Goal: Check status: Check status

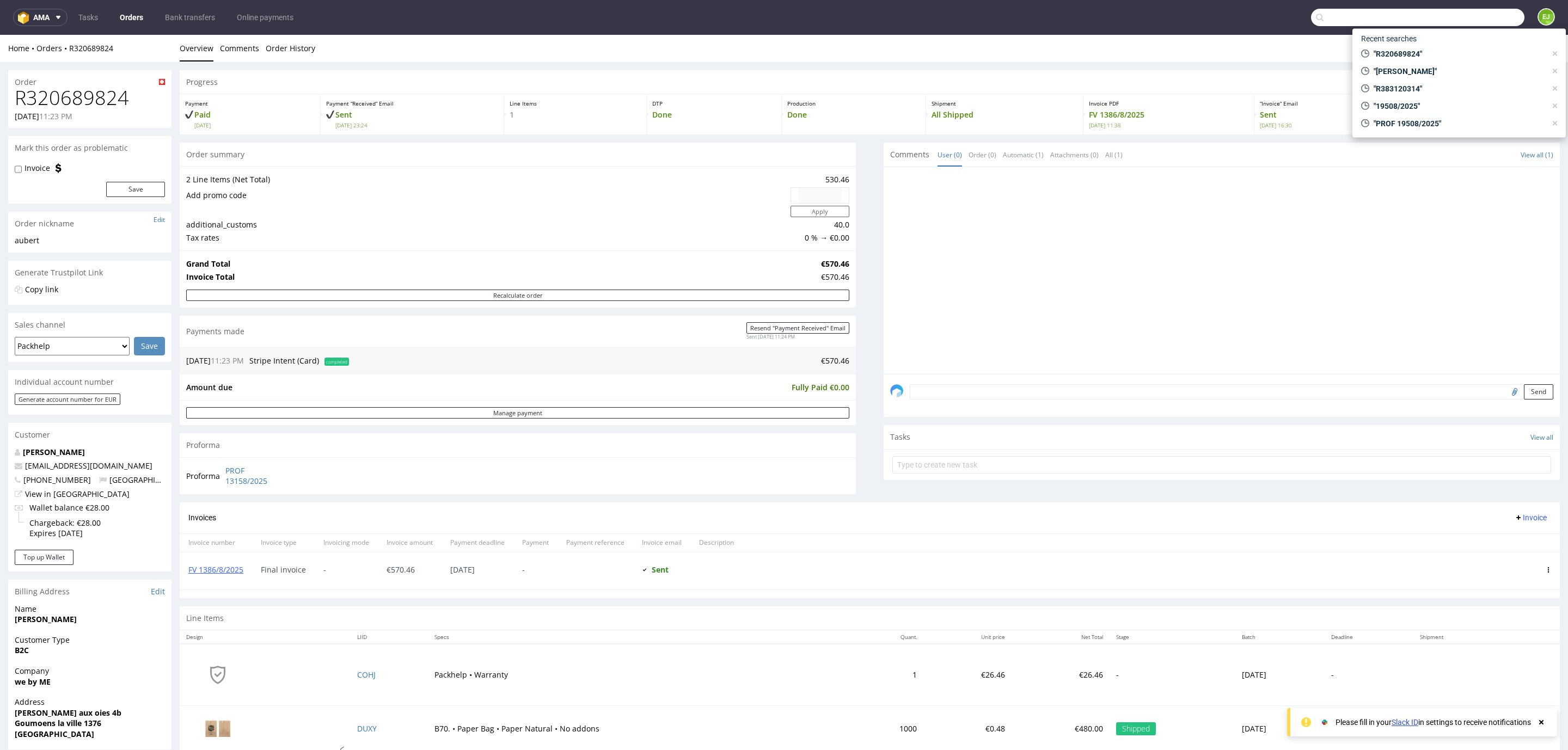
click at [1472, 13] on input "text" at bounding box center [1418, 17] width 213 height 17
paste input "R555587528"
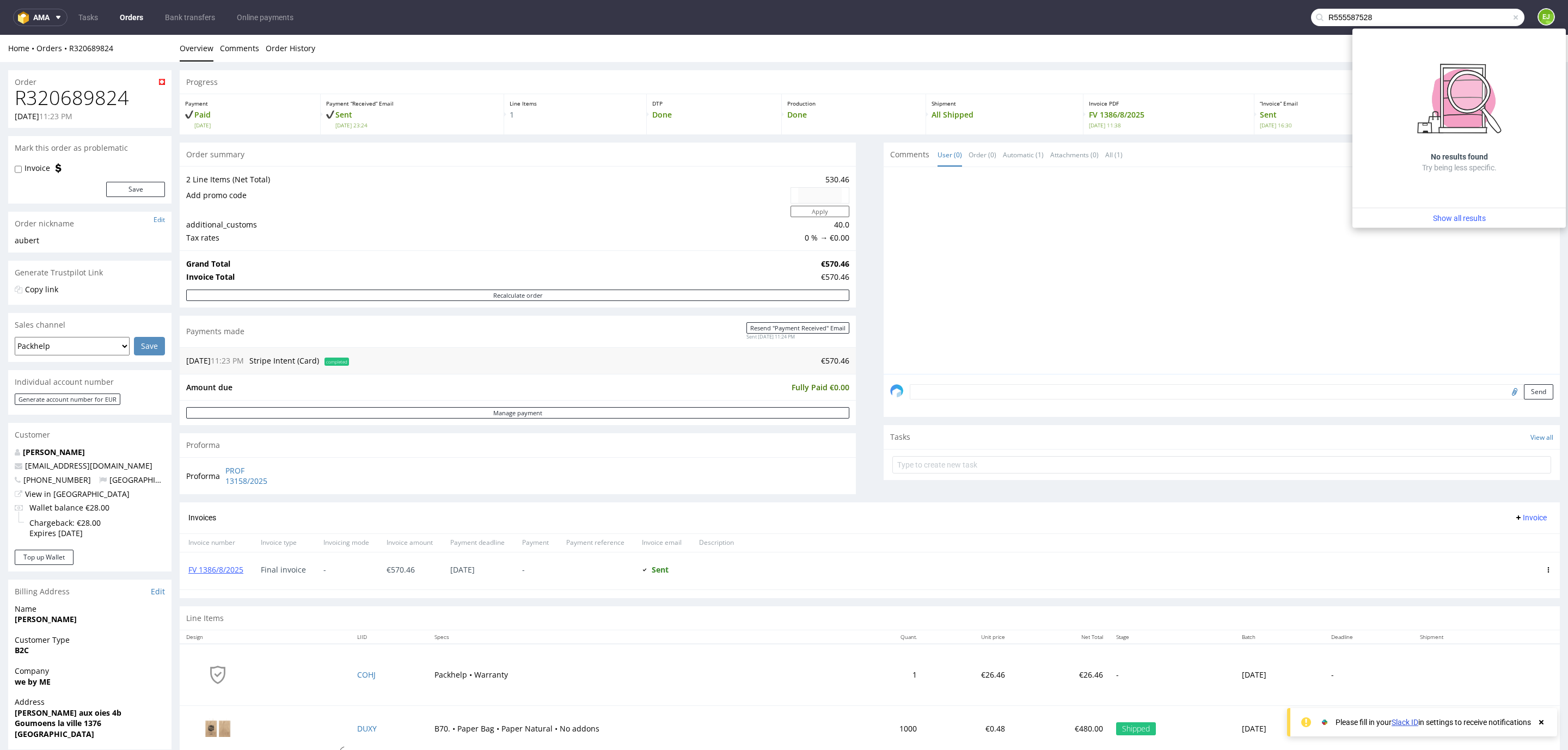
type input "R555587528"
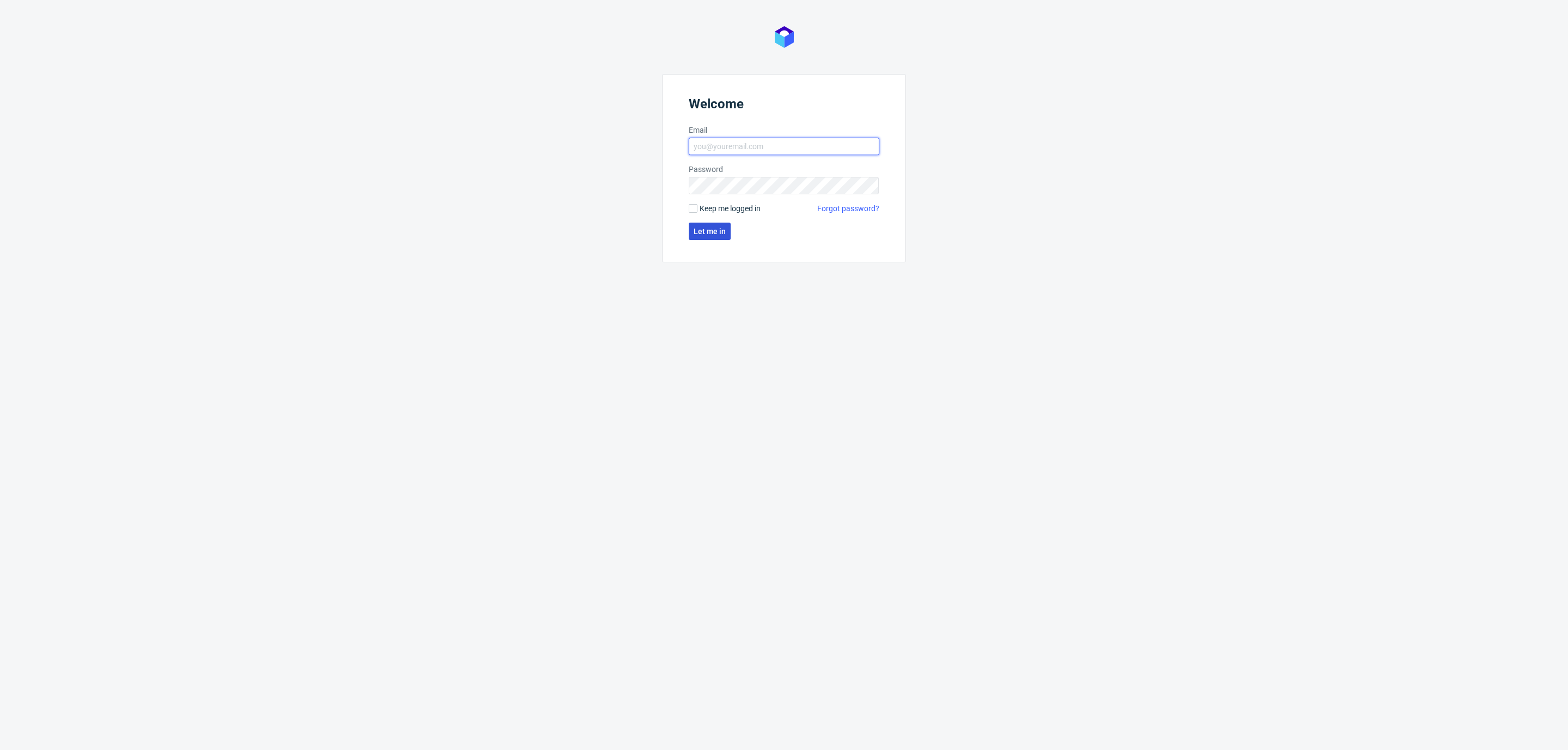
type input "[EMAIL_ADDRESS][DOMAIN_NAME]"
click at [695, 237] on button "Let me in" at bounding box center [710, 231] width 42 height 17
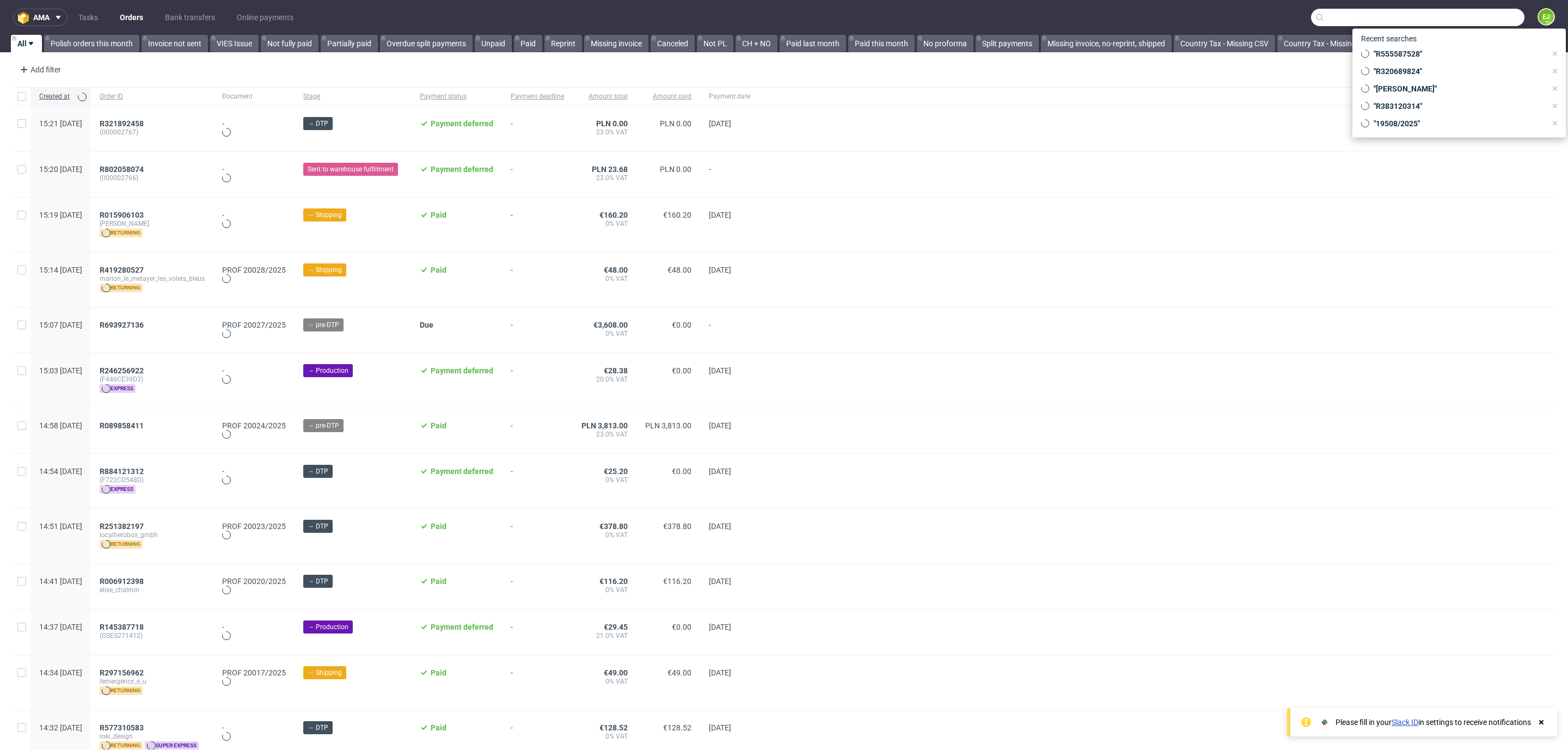
click at [1450, 21] on input "text" at bounding box center [1418, 17] width 213 height 17
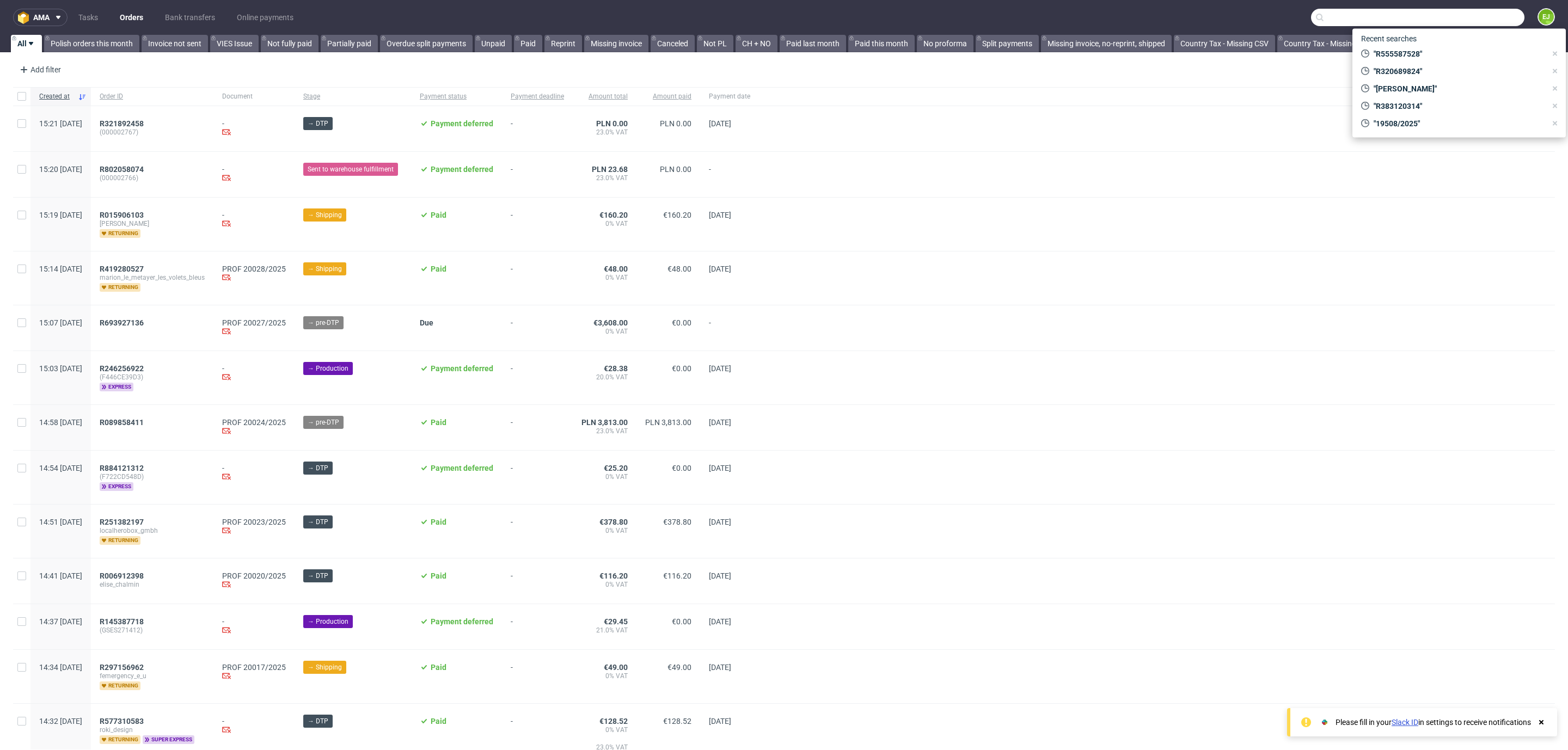
paste input "R555587528"
type input "R555587528"
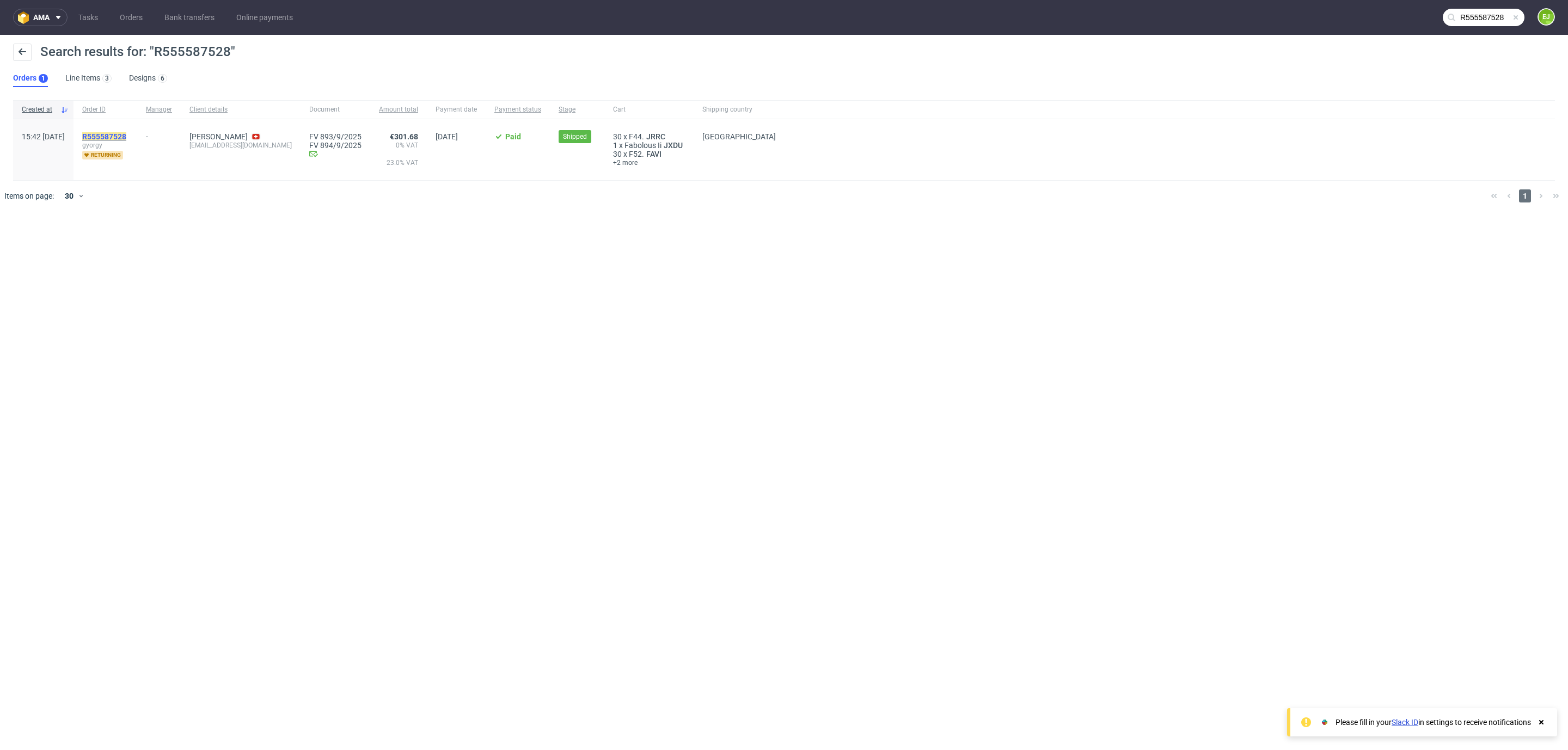
click at [126, 136] on mark "R555587528" at bounding box center [104, 136] width 44 height 9
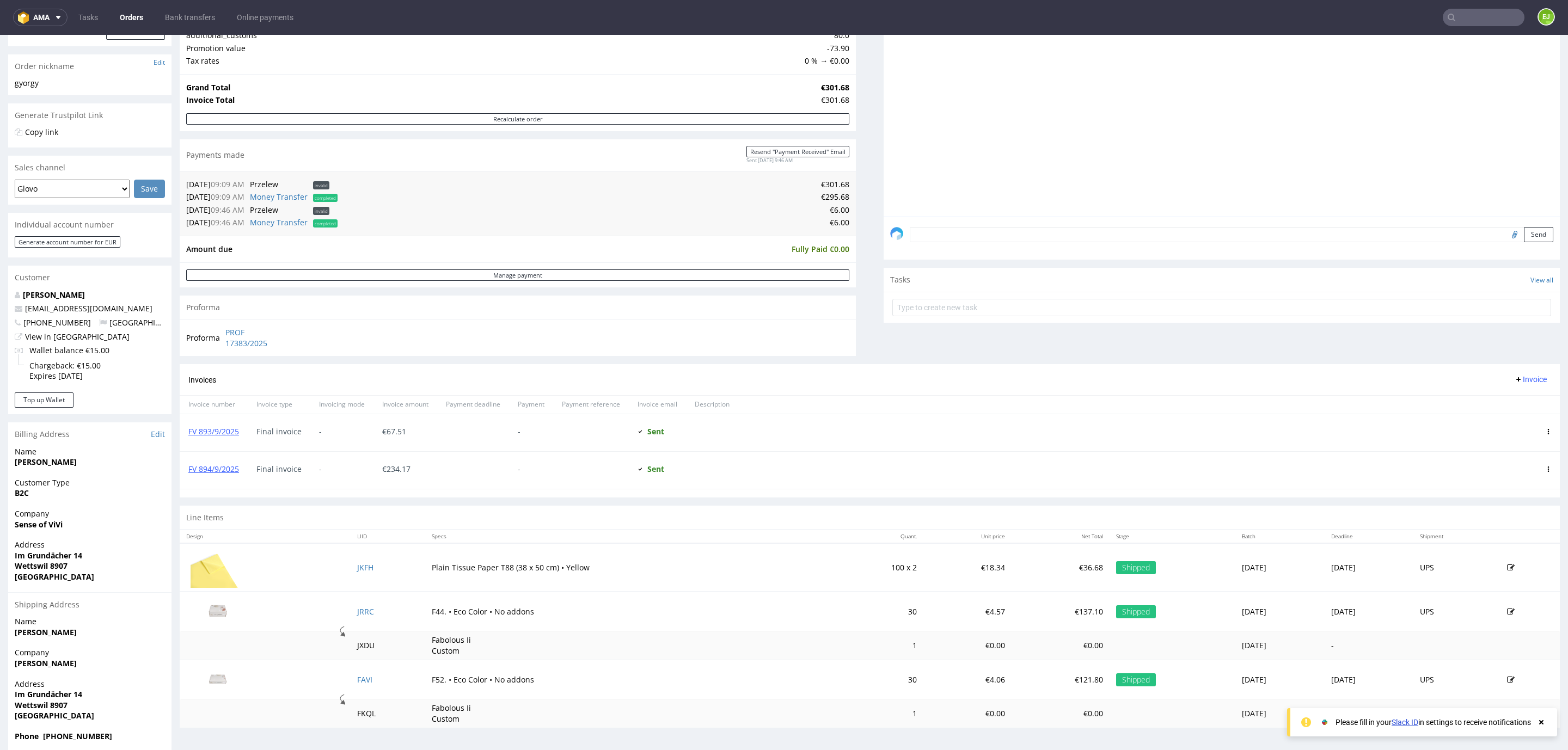
scroll to position [172, 0]
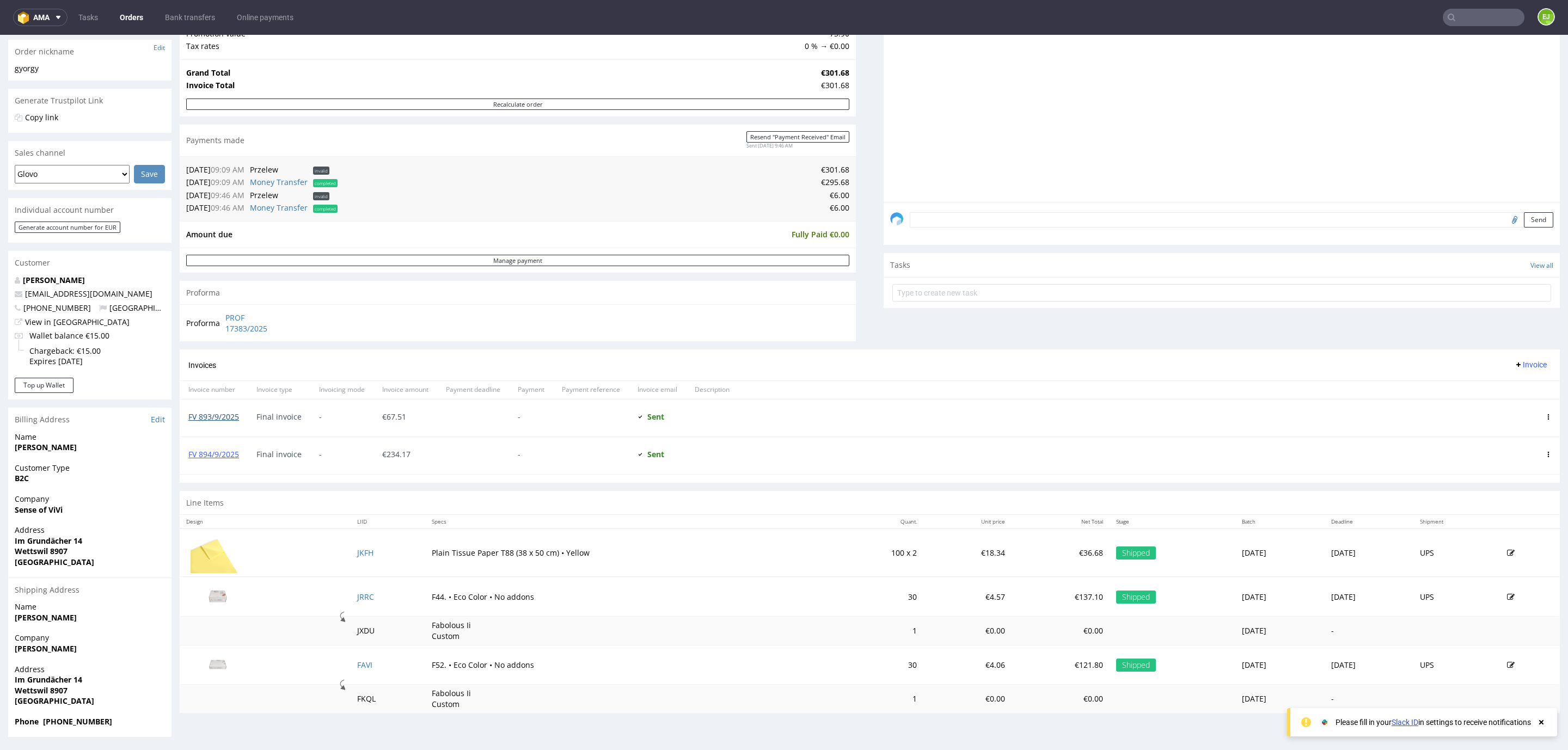
click at [222, 418] on link "FV 893/9/2025" at bounding box center [213, 416] width 51 height 10
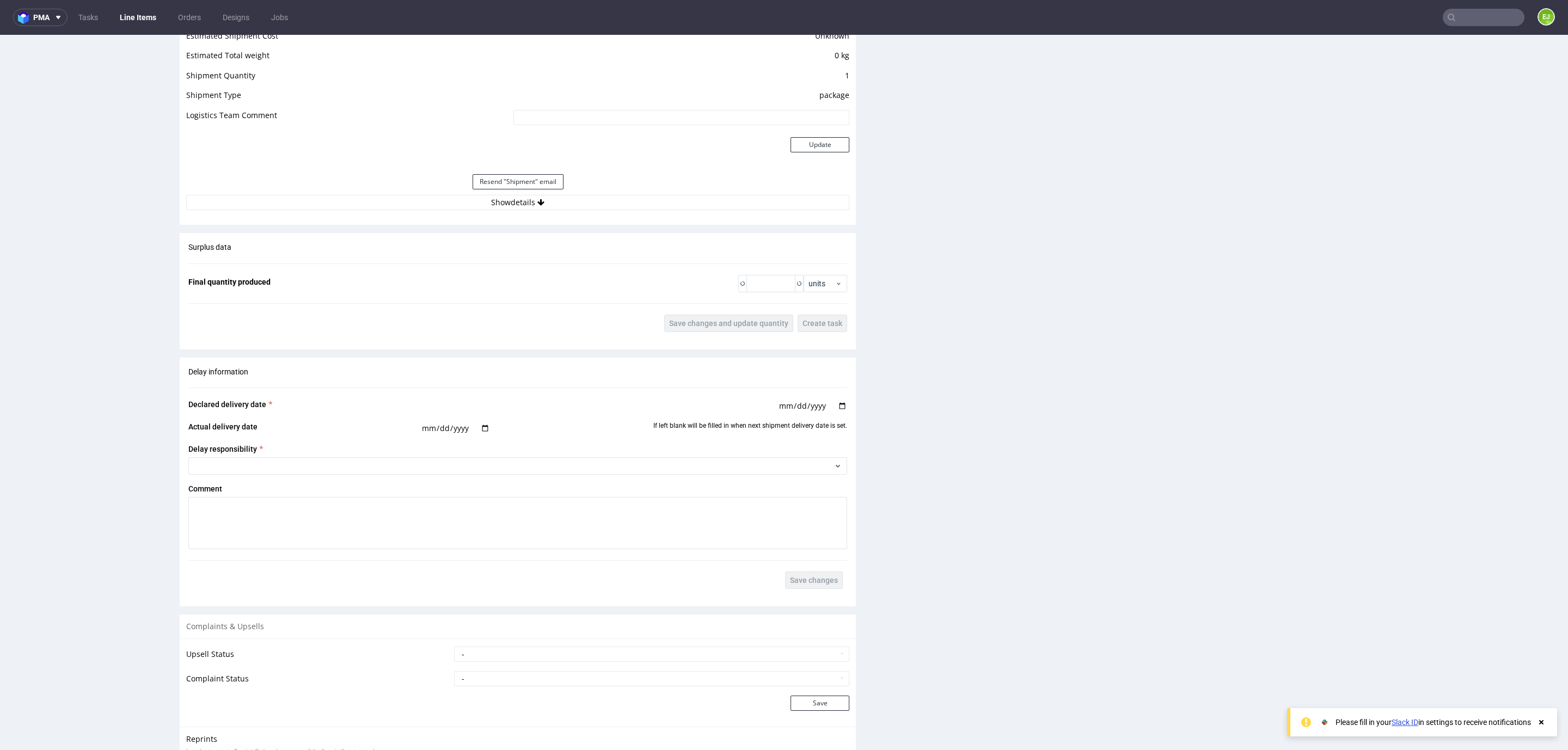
scroll to position [976, 0]
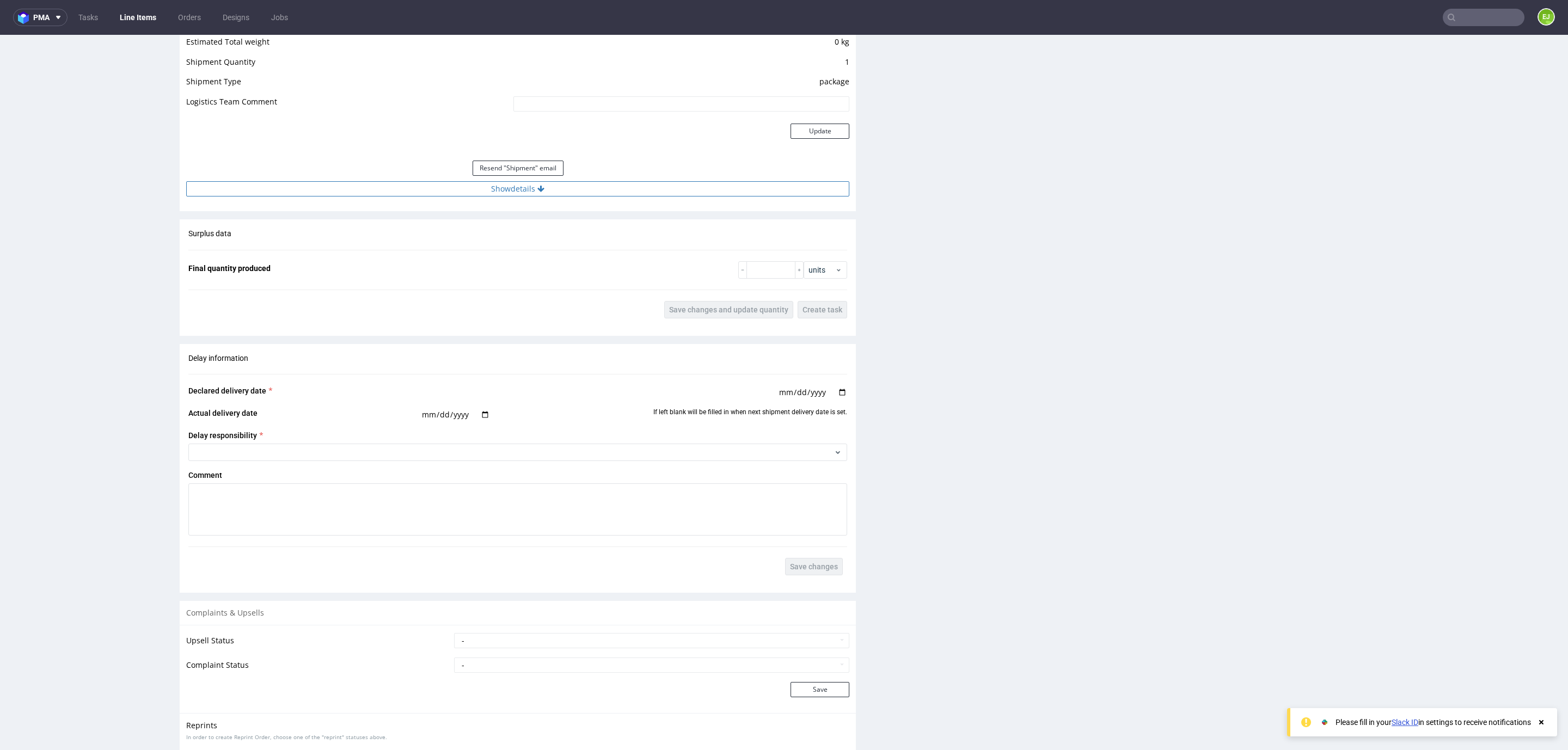
click at [574, 188] on button "Show details" at bounding box center [518, 188] width 663 height 15
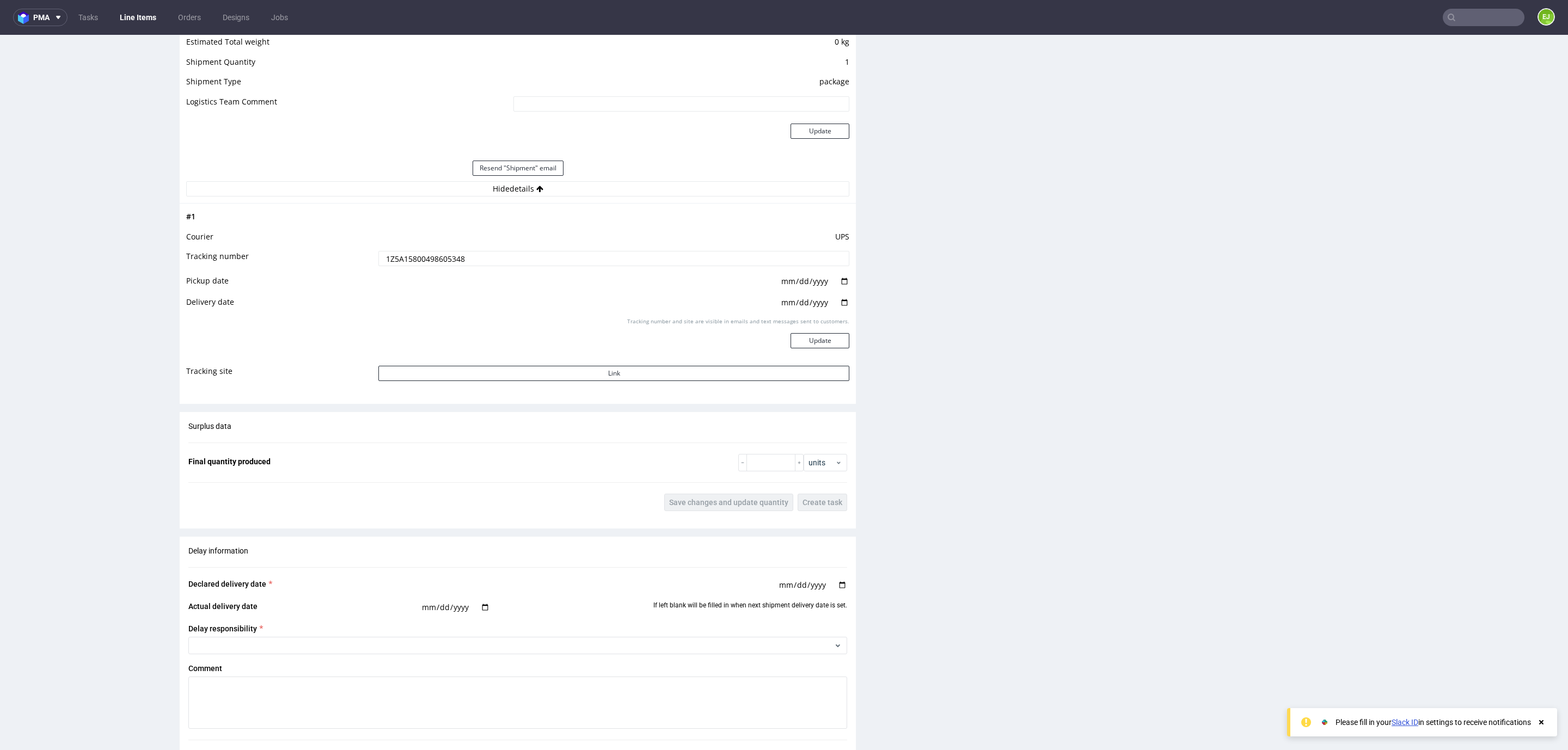
click at [466, 251] on td "1Z5A15800498605348" at bounding box center [612, 262] width 474 height 24
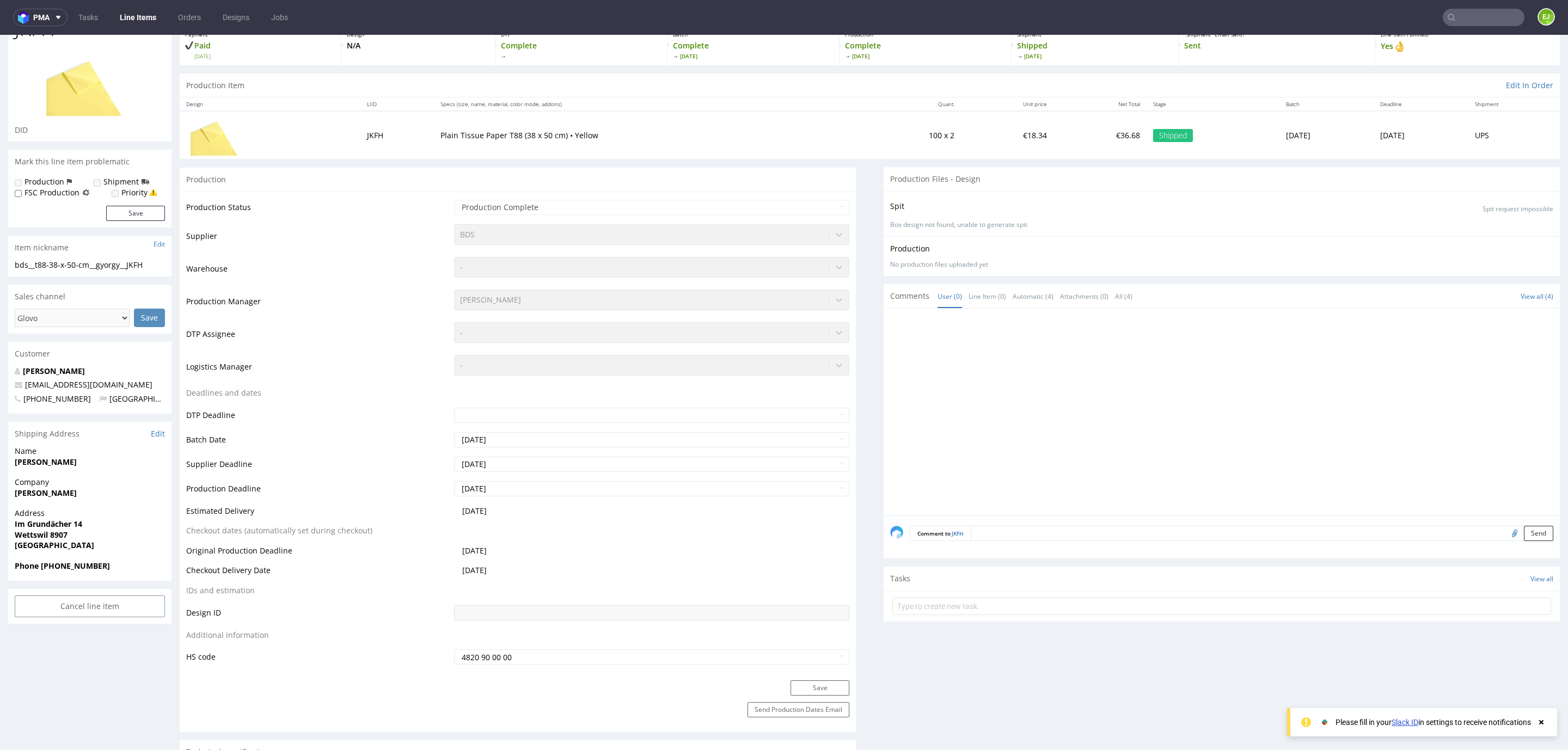
scroll to position [0, 0]
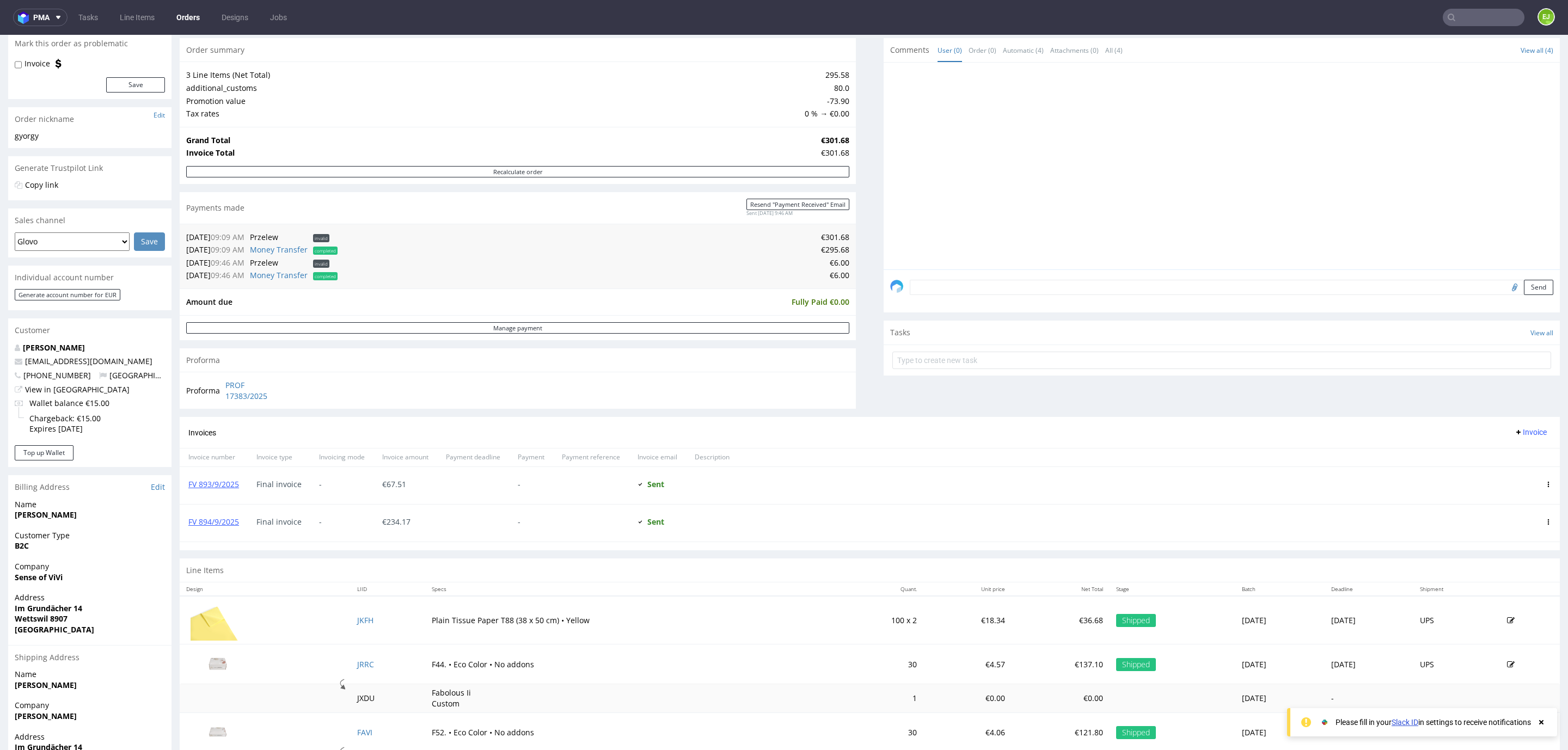
scroll to position [172, 0]
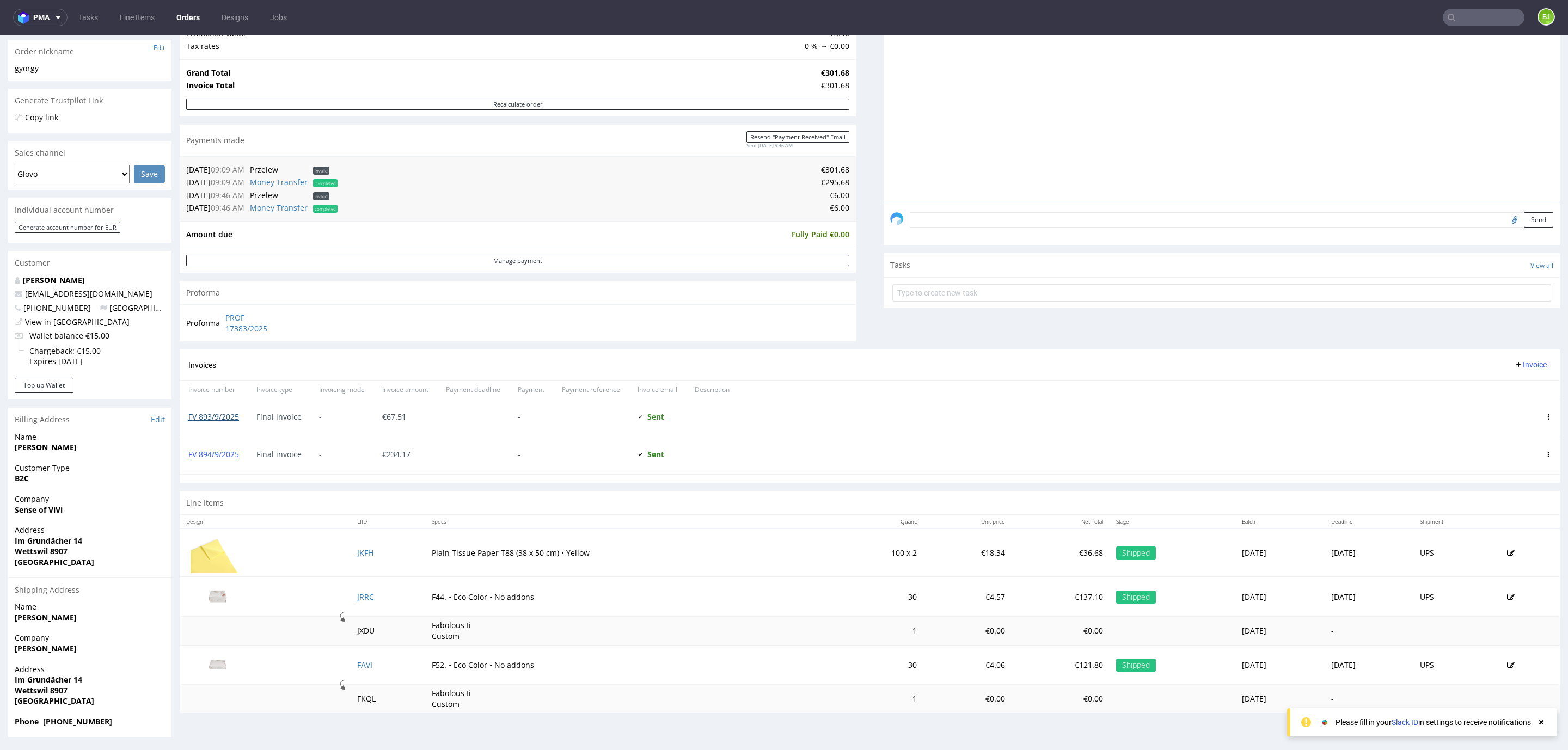
click at [234, 418] on link "FV 893/9/2025" at bounding box center [213, 416] width 51 height 10
click at [212, 414] on link "FV 893/9/2025" at bounding box center [213, 416] width 51 height 10
